Goal: Obtain resource: Obtain resource

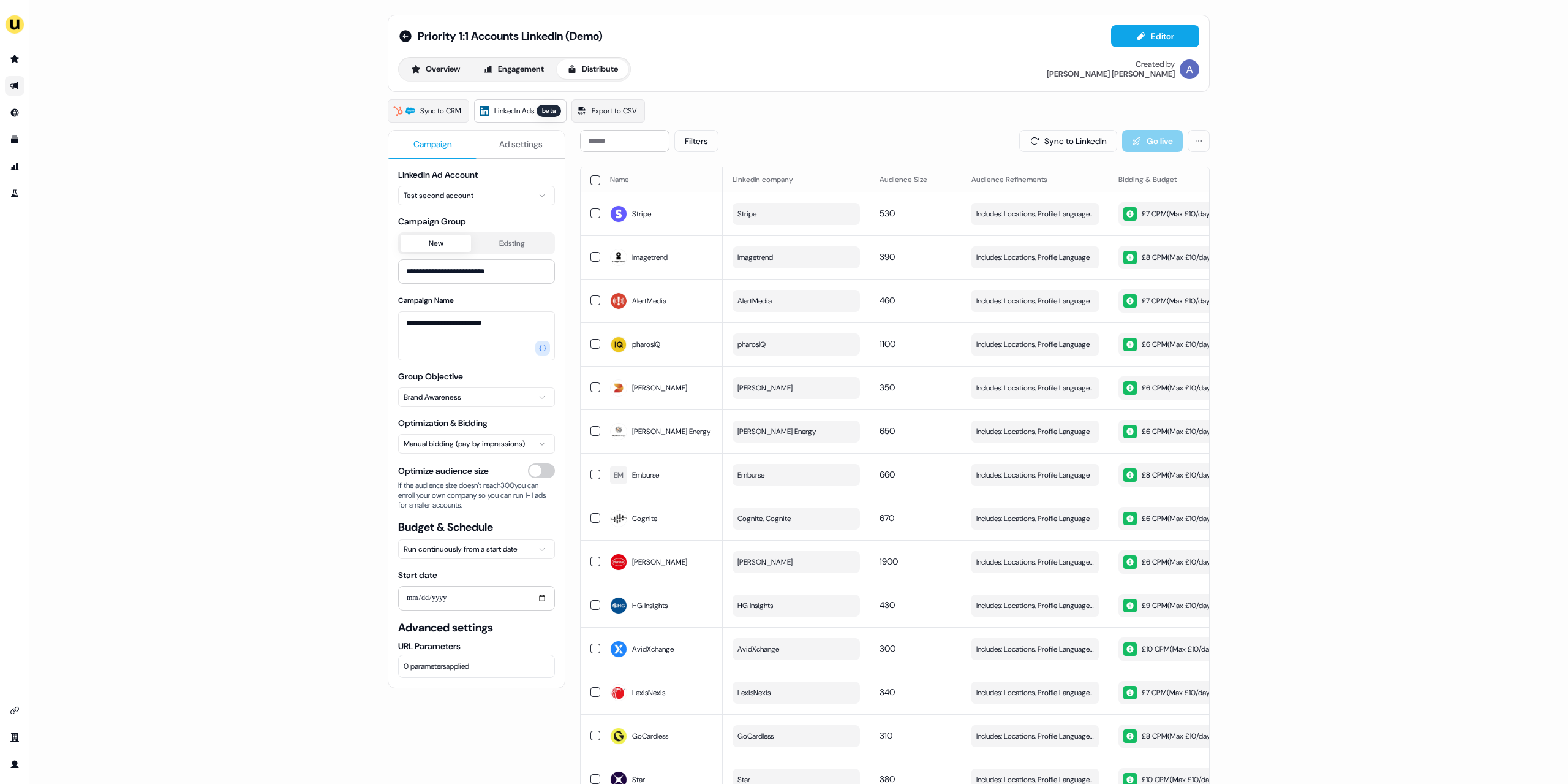
click at [14, 129] on ul "side nav menu" at bounding box center [14, 127] width 29 height 155
click at [14, 142] on icon "Go to templates" at bounding box center [14, 140] width 8 height 8
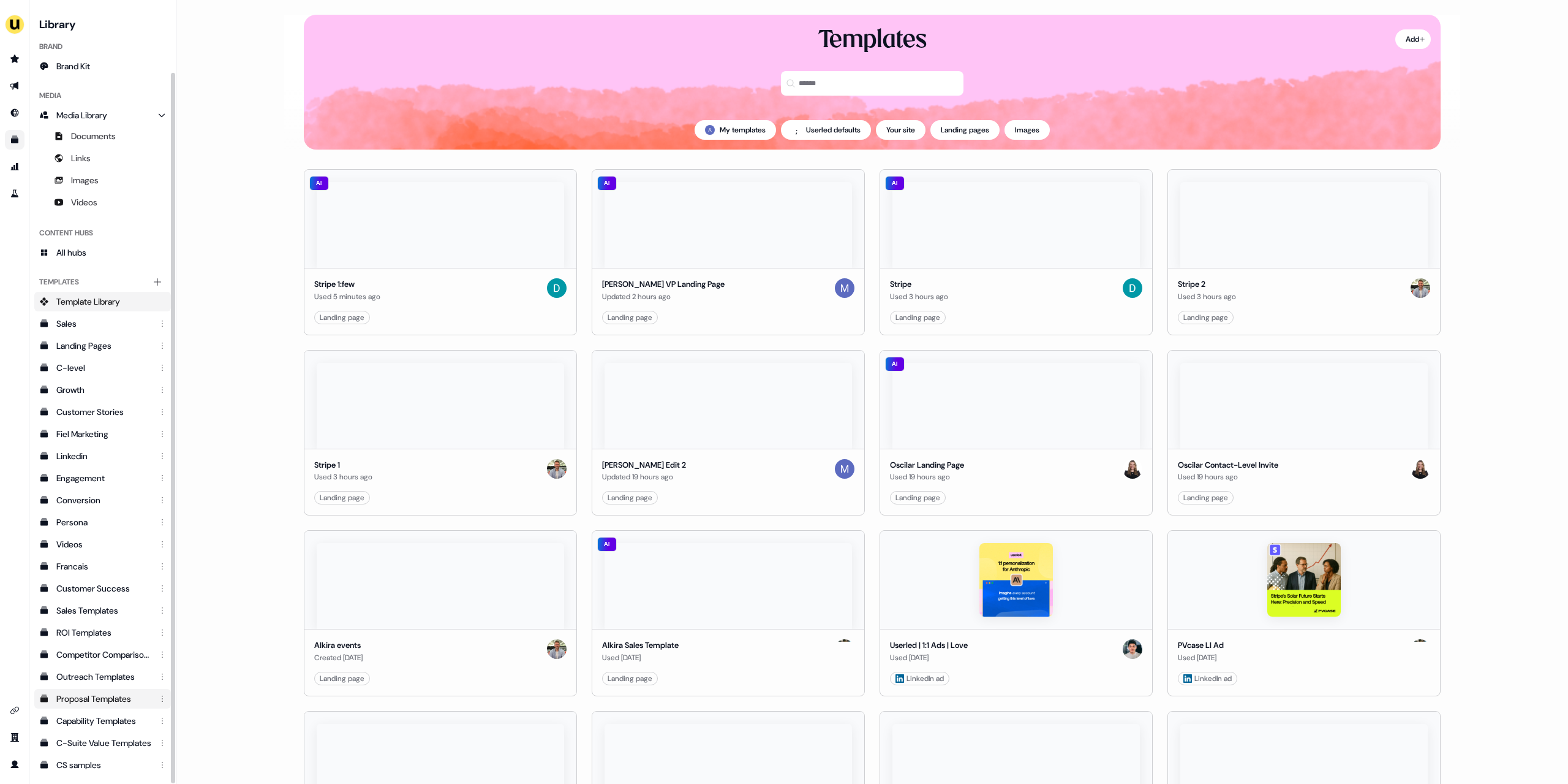
scroll to position [76, 0]
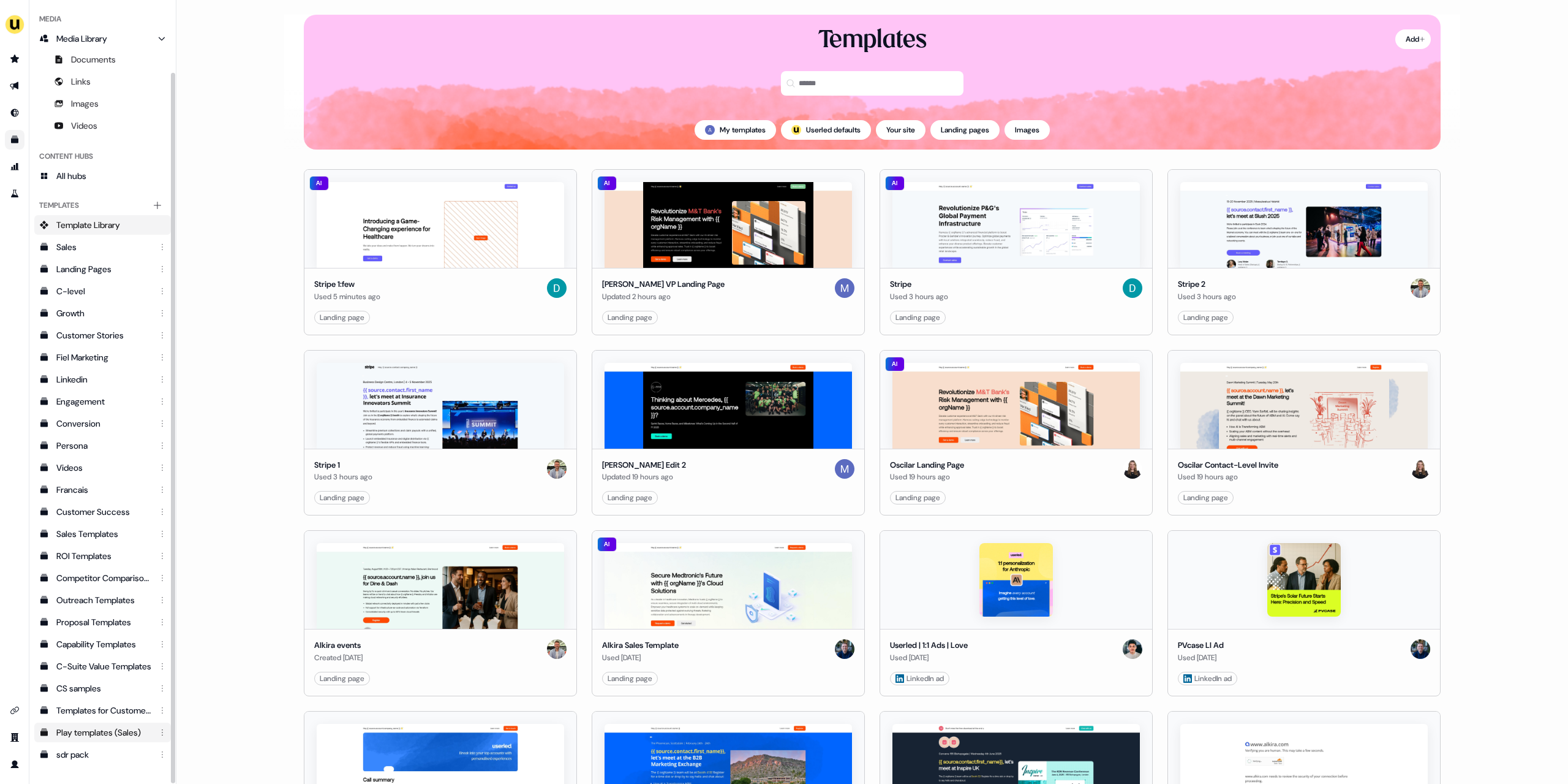
click at [110, 728] on div "Play templates (Sales)" at bounding box center [103, 732] width 95 height 13
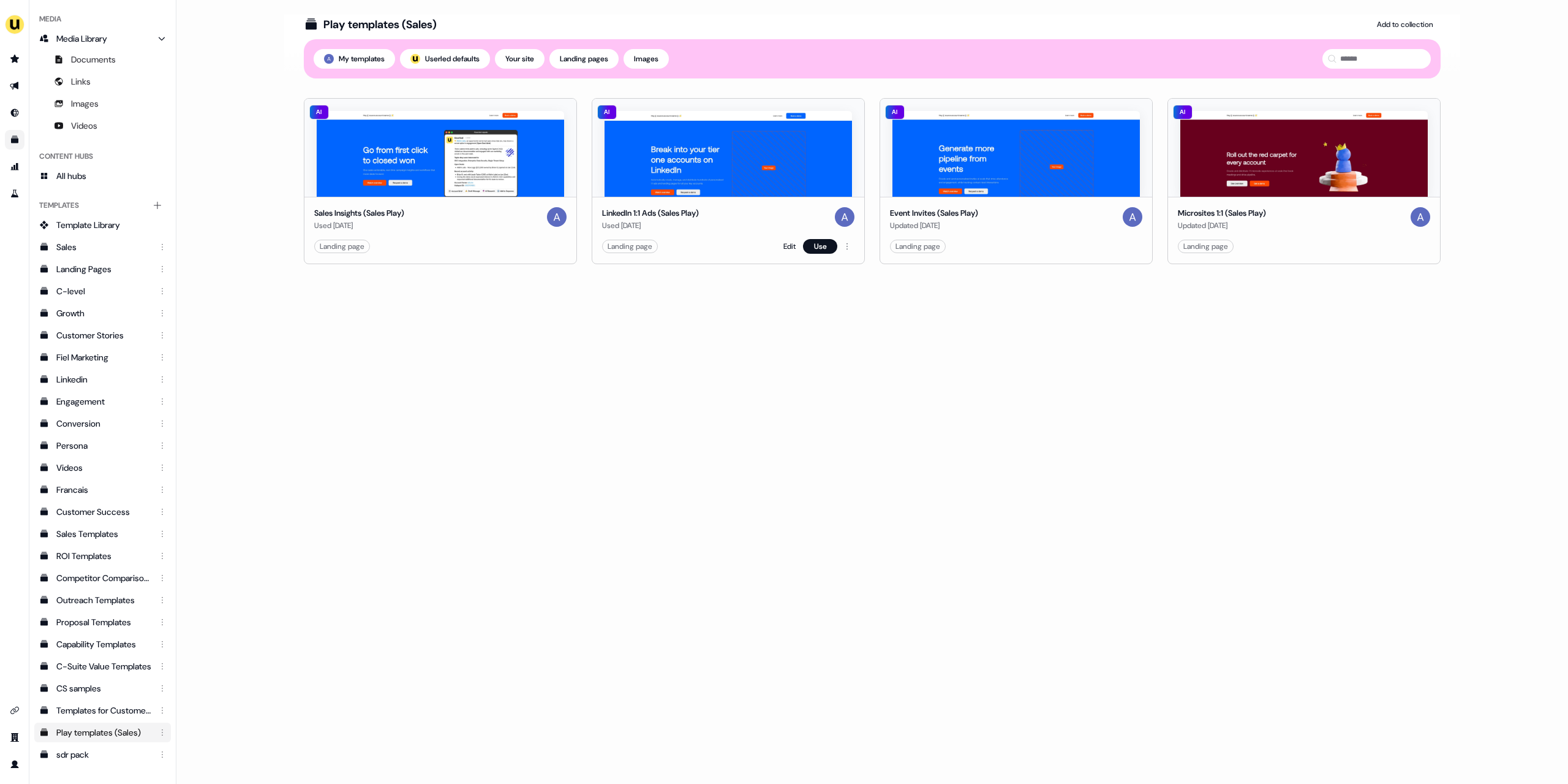
click at [762, 194] on img at bounding box center [728, 154] width 247 height 86
click at [785, 246] on link "Edit" at bounding box center [789, 247] width 13 height 13
